Goal: Information Seeking & Learning: Understand process/instructions

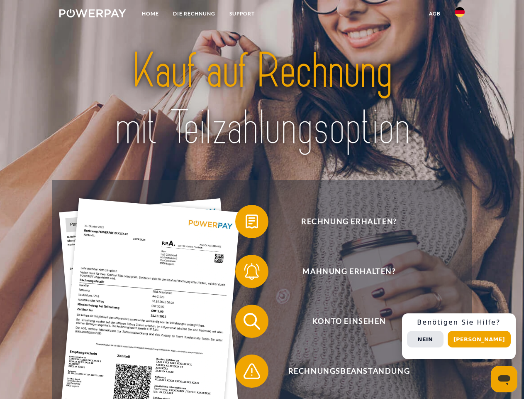
click at [93, 15] on img at bounding box center [92, 13] width 67 height 8
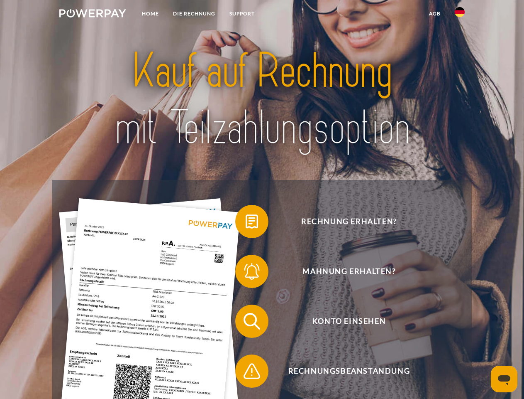
click at [460, 15] on img at bounding box center [460, 12] width 10 height 10
click at [435, 14] on link "agb" at bounding box center [435, 13] width 26 height 15
click at [246, 223] on span at bounding box center [240, 222] width 42 height 42
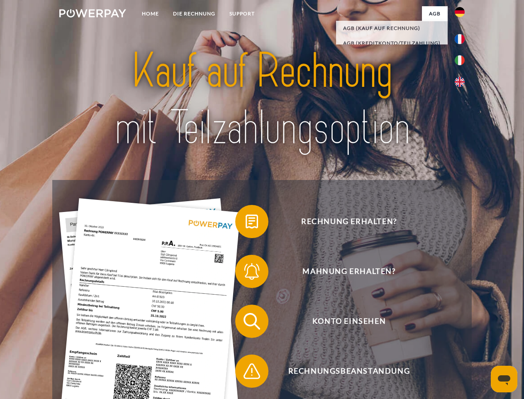
click at [246, 273] on span at bounding box center [240, 271] width 42 height 42
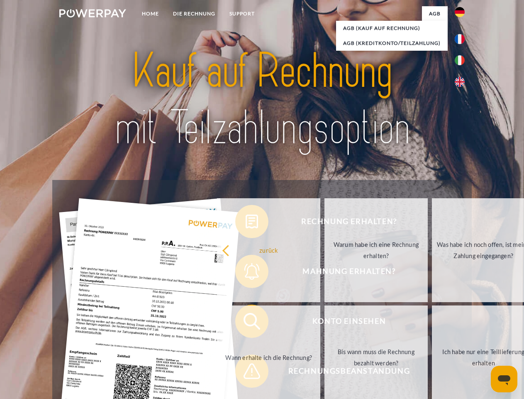
click at [325, 323] on link "Bis wann muss die Rechnung bezahlt werden?" at bounding box center [376, 357] width 103 height 104
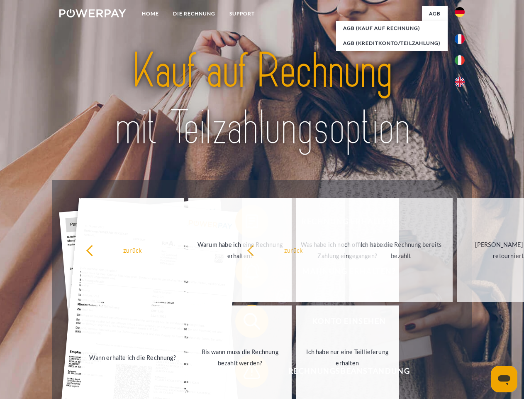
click at [246, 372] on span at bounding box center [240, 371] width 42 height 42
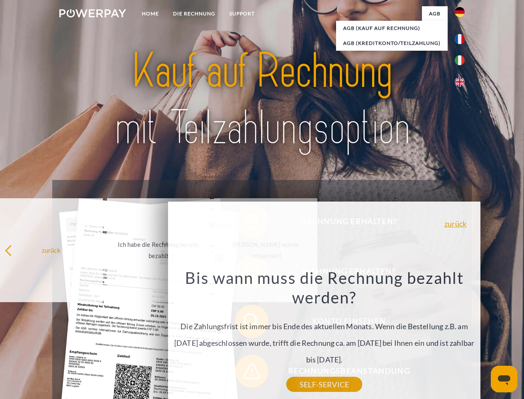
click at [462, 336] on div "Rechnung erhalten? Mahnung erhalten? Konto einsehen" at bounding box center [261, 346] width 419 height 332
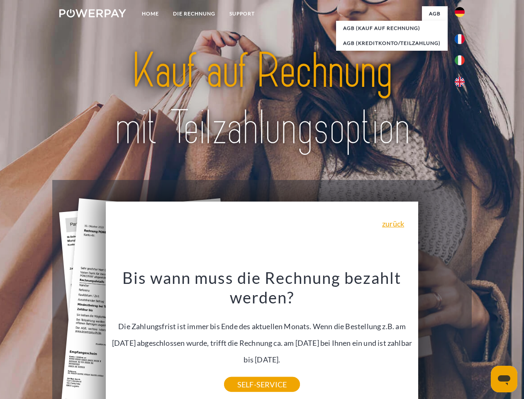
click at [442, 338] on span "Konto einsehen" at bounding box center [348, 320] width 203 height 33
click at [483, 339] on header "Home DIE RECHNUNG SUPPORT" at bounding box center [262, 286] width 524 height 573
